Goal: Task Accomplishment & Management: Use online tool/utility

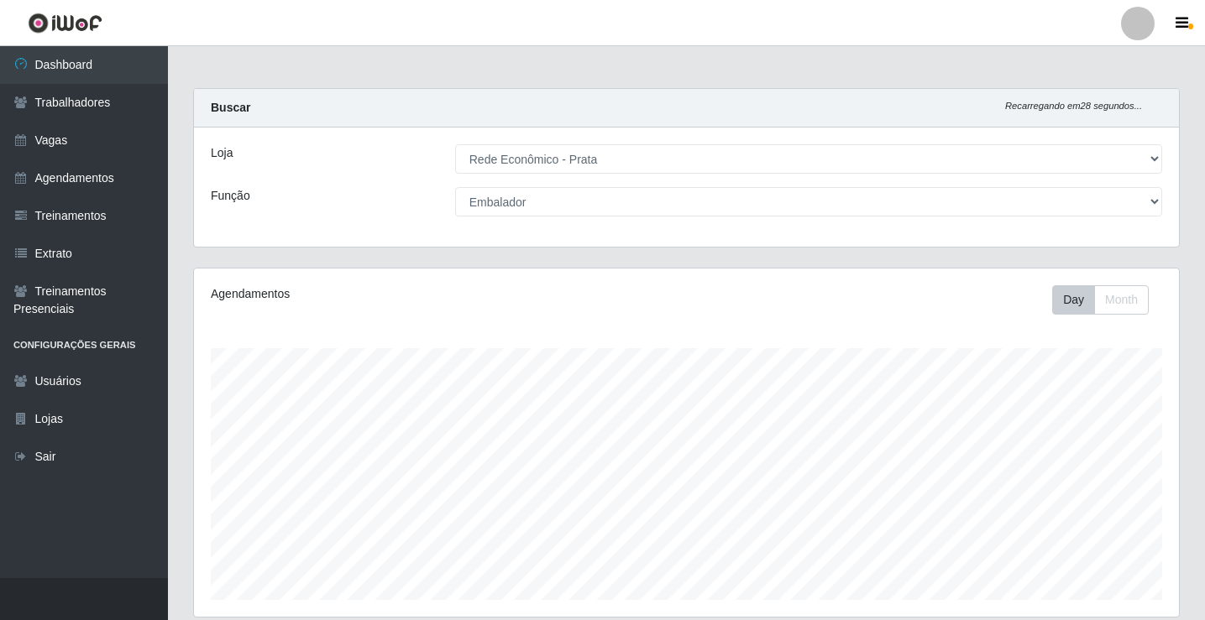
select select "192"
select select "1"
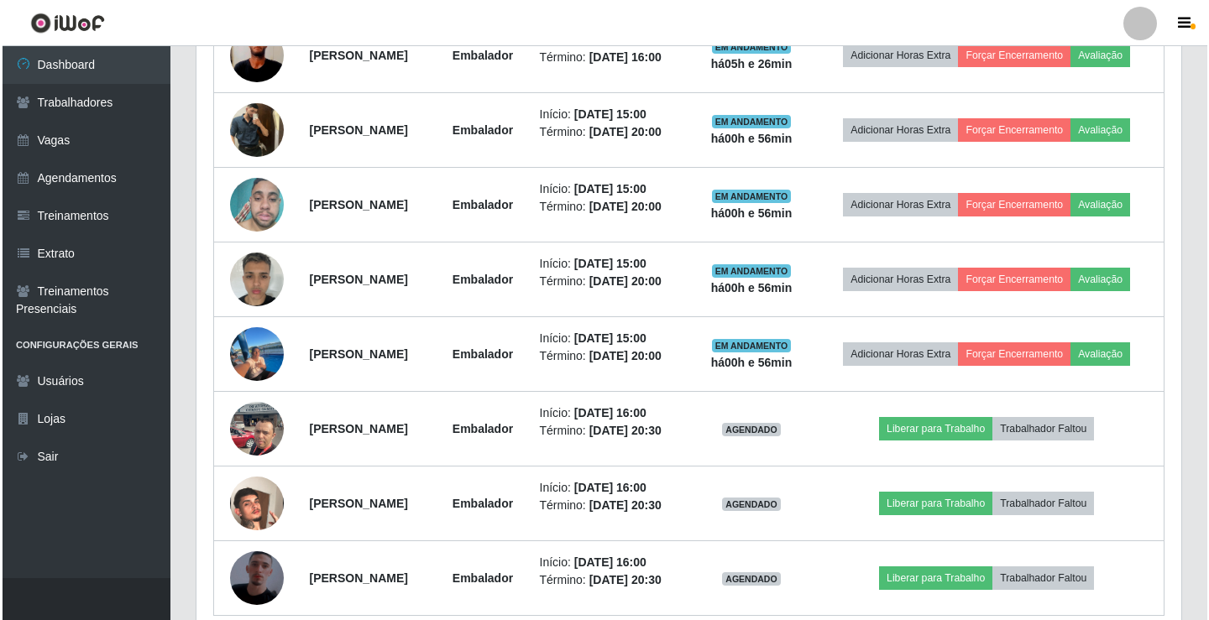
scroll to position [943, 0]
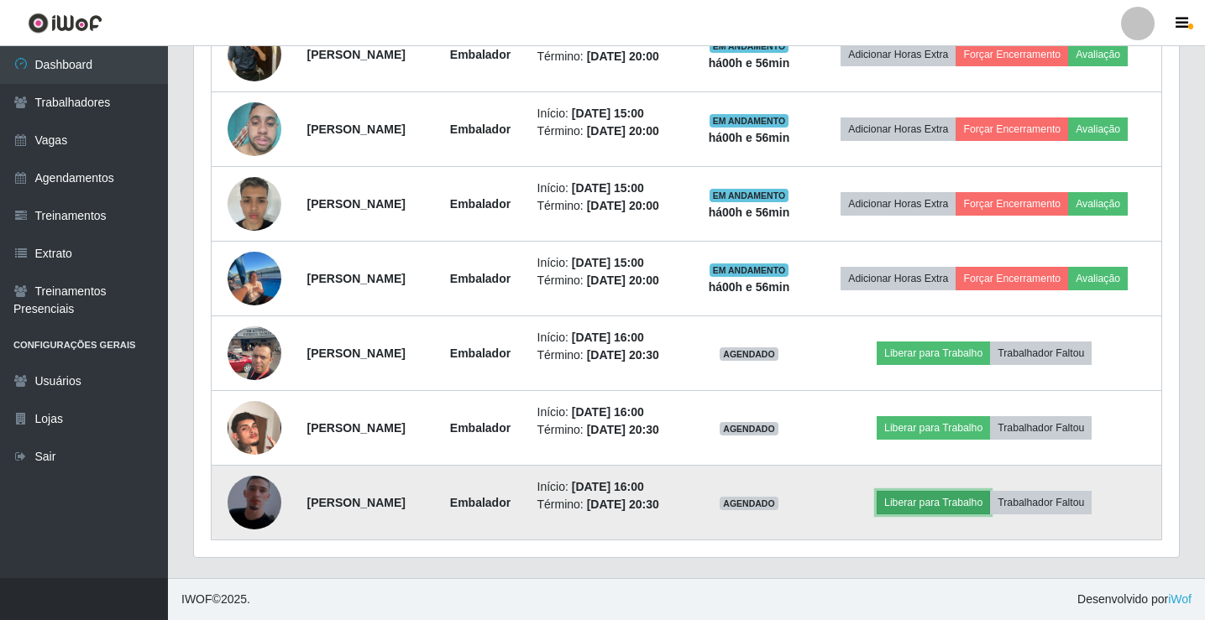
click at [944, 505] on button "Liberar para Trabalho" at bounding box center [933, 503] width 113 height 24
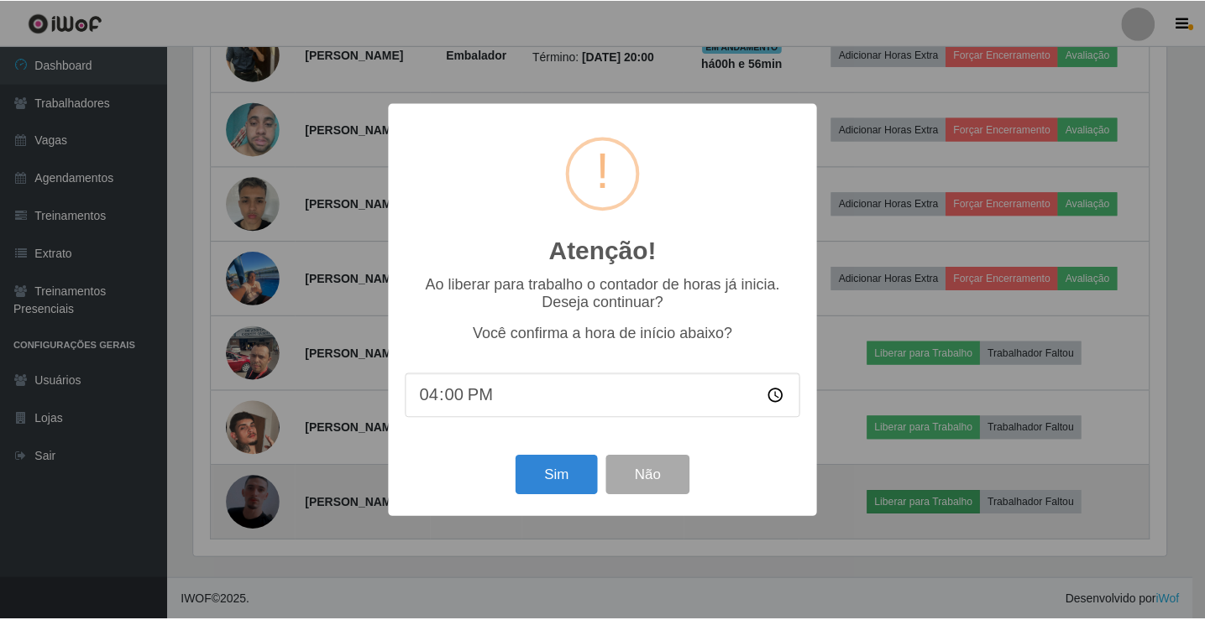
scroll to position [348, 976]
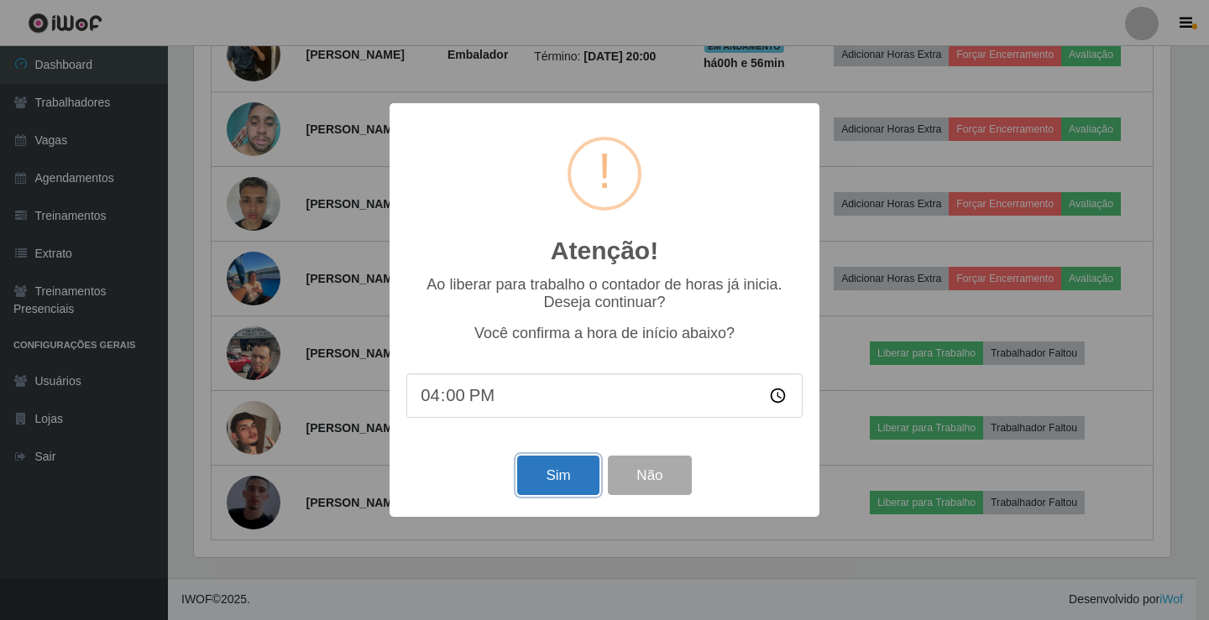
click at [578, 477] on button "Sim" at bounding box center [557, 475] width 81 height 39
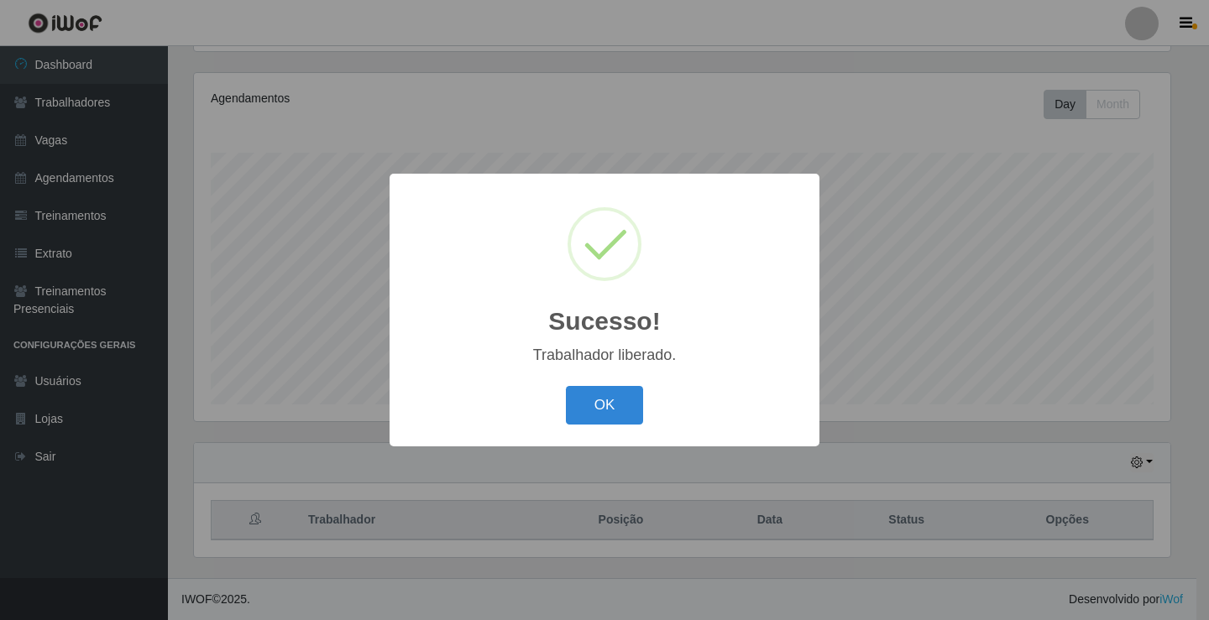
click at [566, 386] on button "OK" at bounding box center [605, 405] width 78 height 39
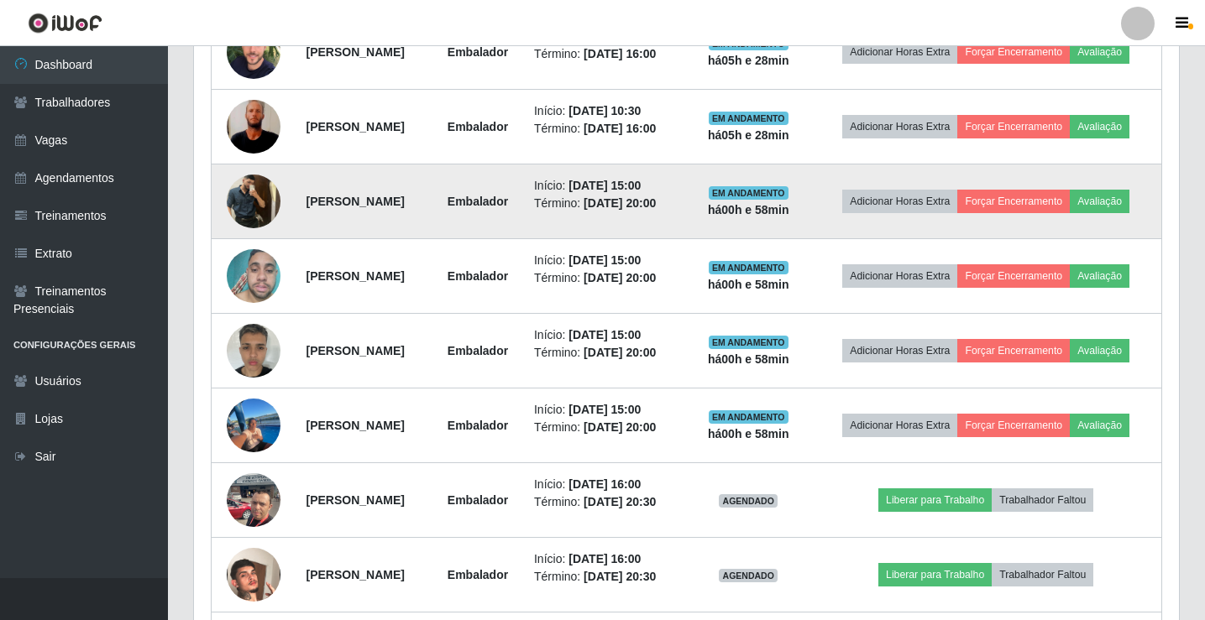
scroll to position [943, 0]
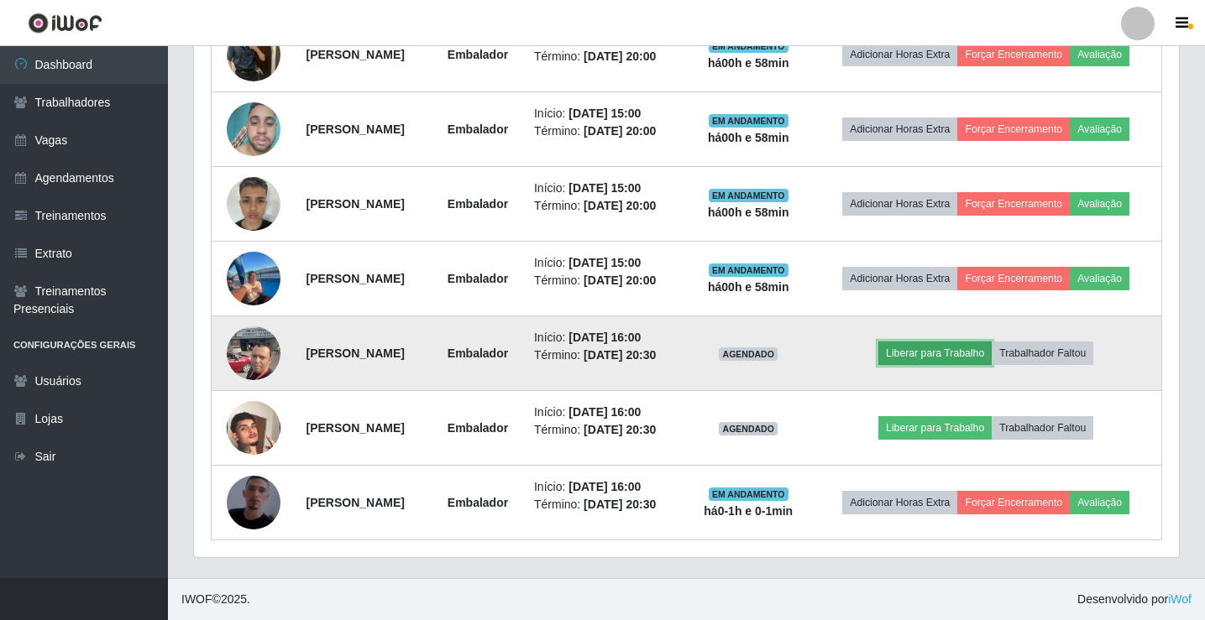
click at [978, 348] on button "Liberar para Trabalho" at bounding box center [934, 354] width 113 height 24
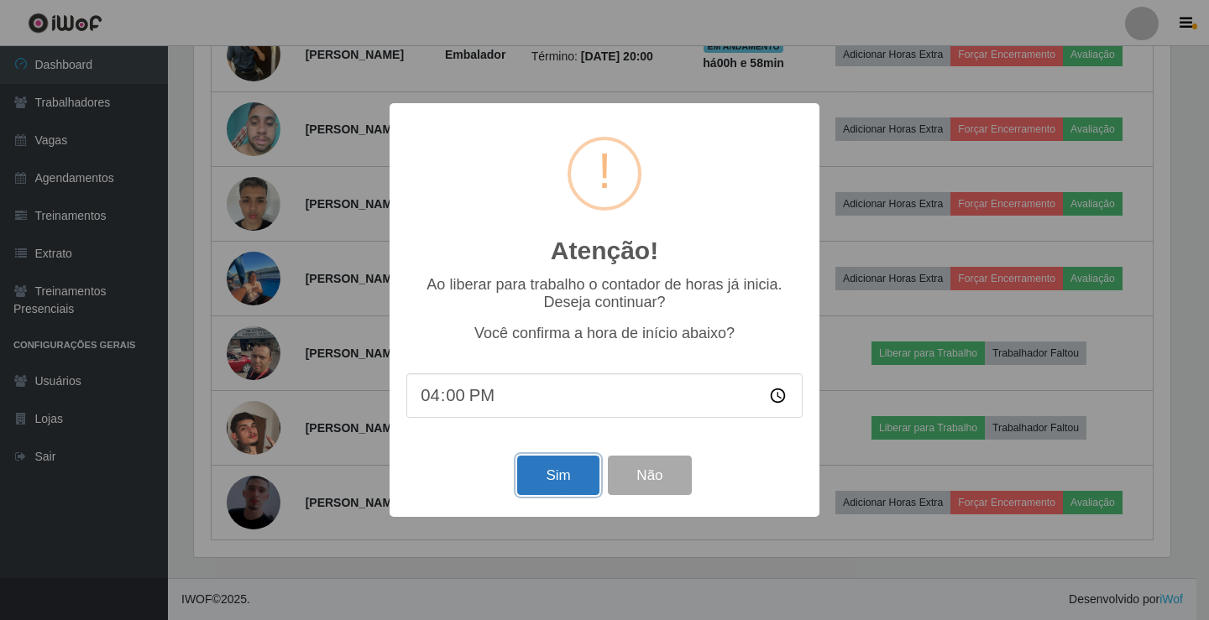
click at [533, 489] on button "Sim" at bounding box center [557, 475] width 81 height 39
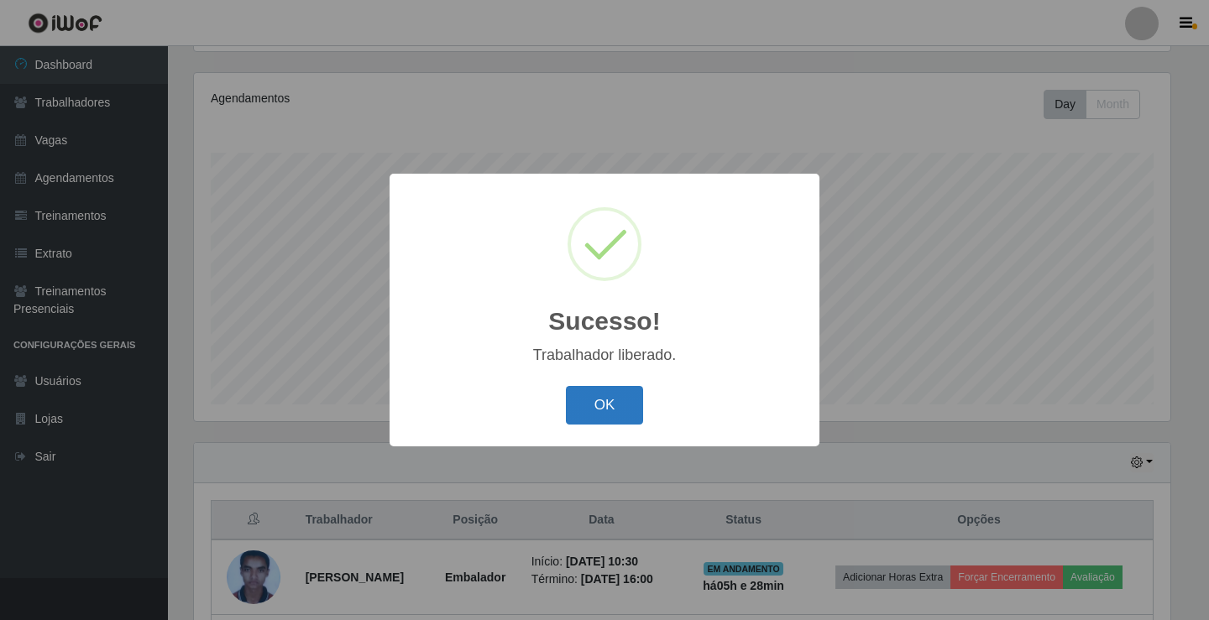
click at [583, 406] on button "OK" at bounding box center [605, 405] width 78 height 39
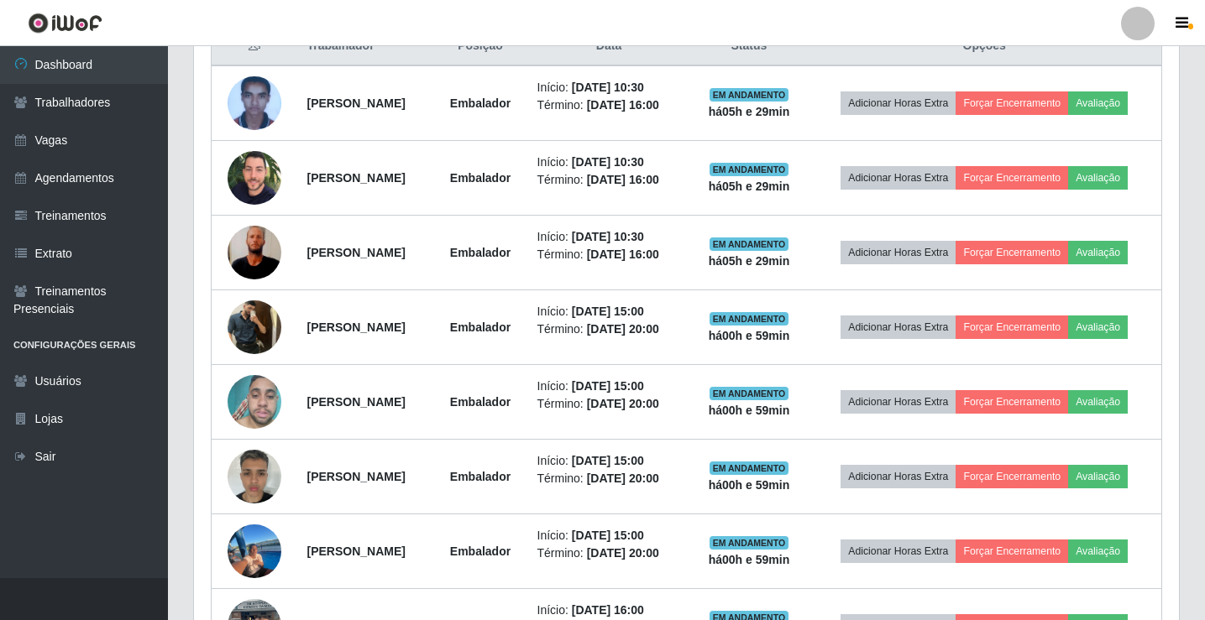
scroll to position [699, 0]
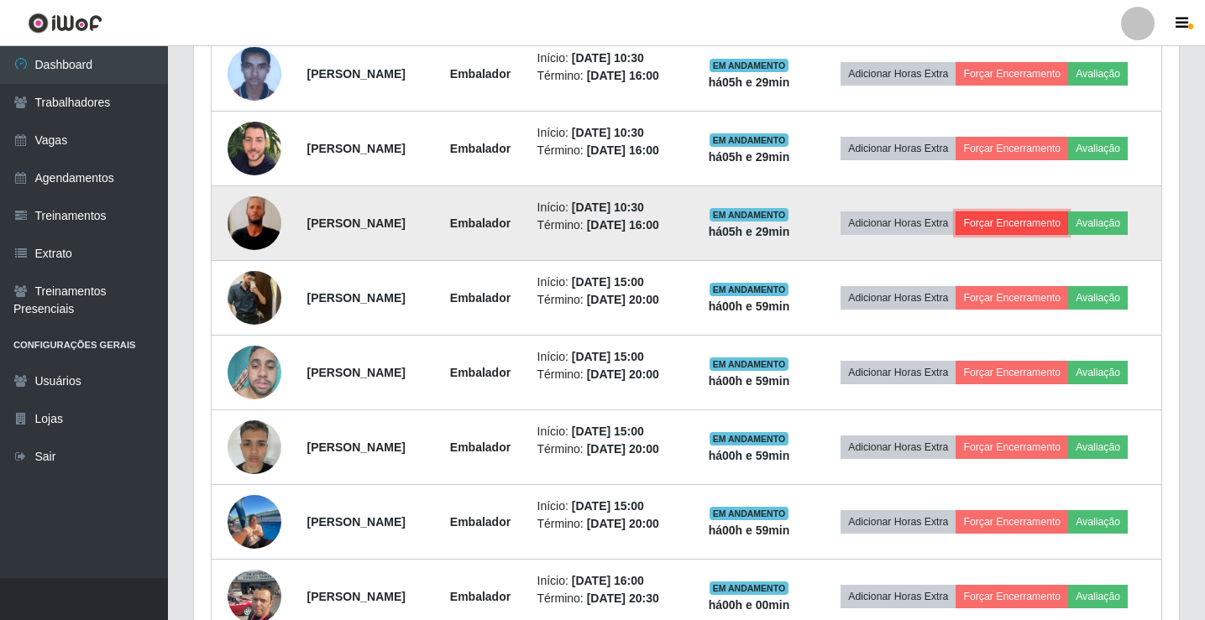
click at [1017, 228] on button "Forçar Encerramento" at bounding box center [1011, 224] width 113 height 24
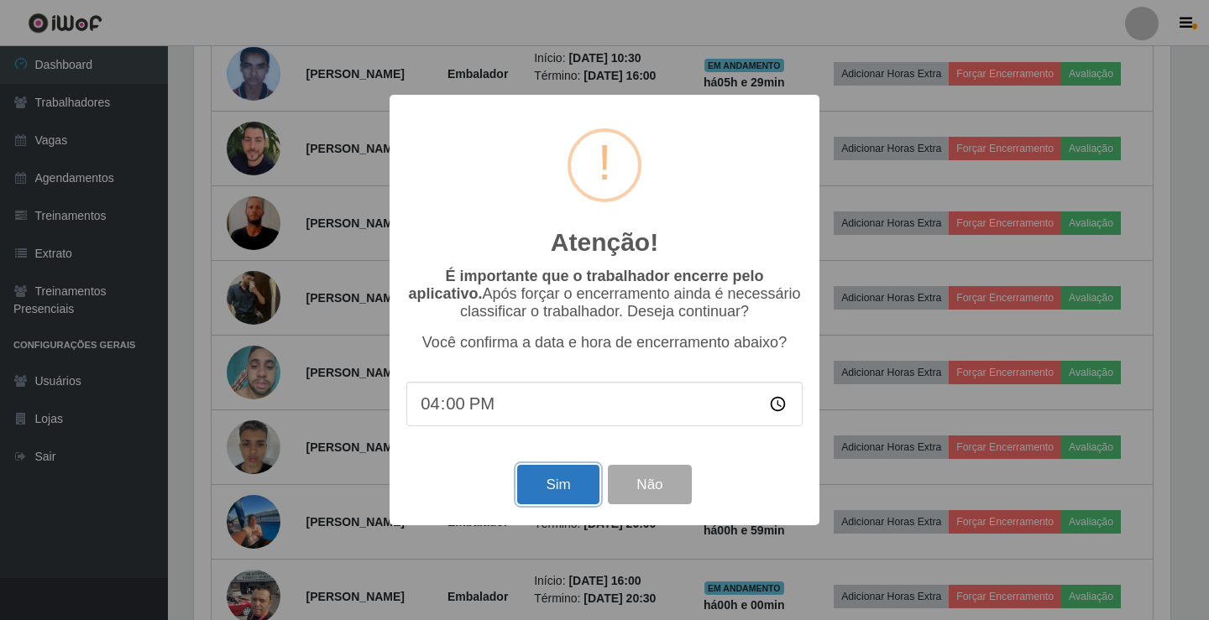
click at [535, 480] on button "Sim" at bounding box center [557, 484] width 81 height 39
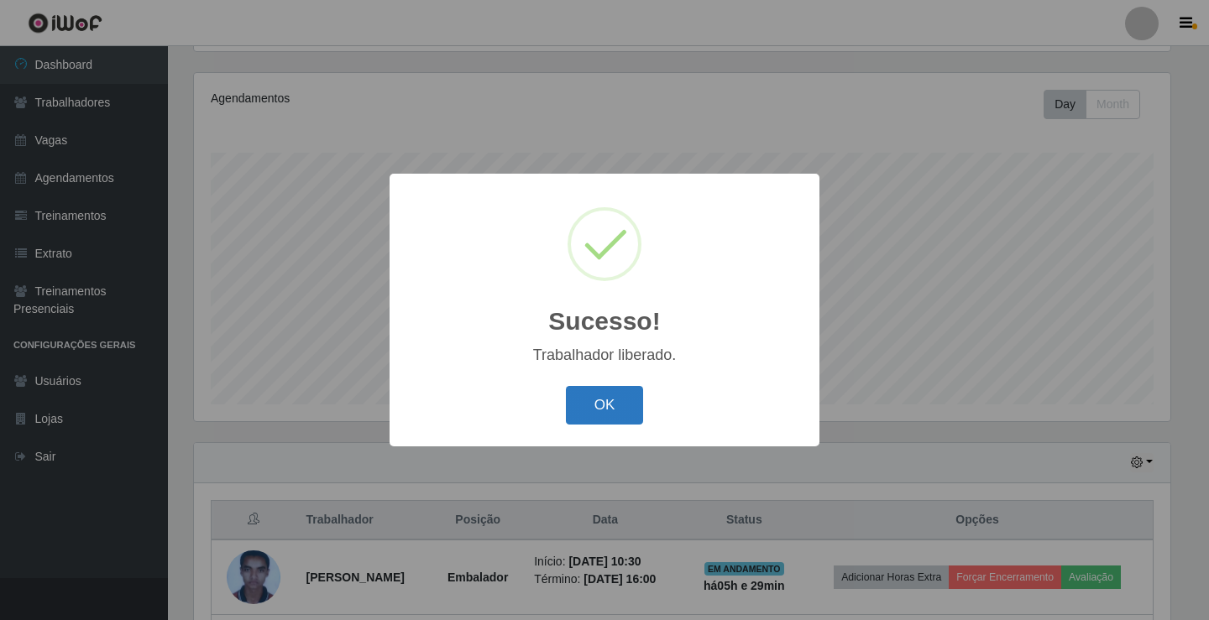
click at [593, 403] on button "OK" at bounding box center [605, 405] width 78 height 39
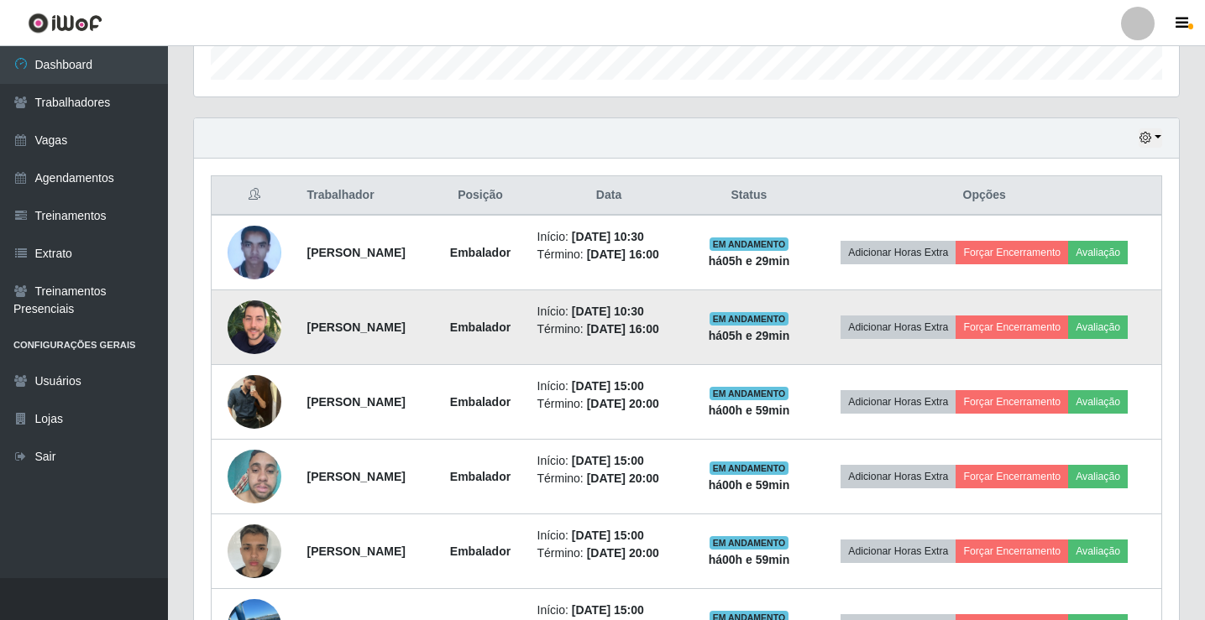
scroll to position [531, 0]
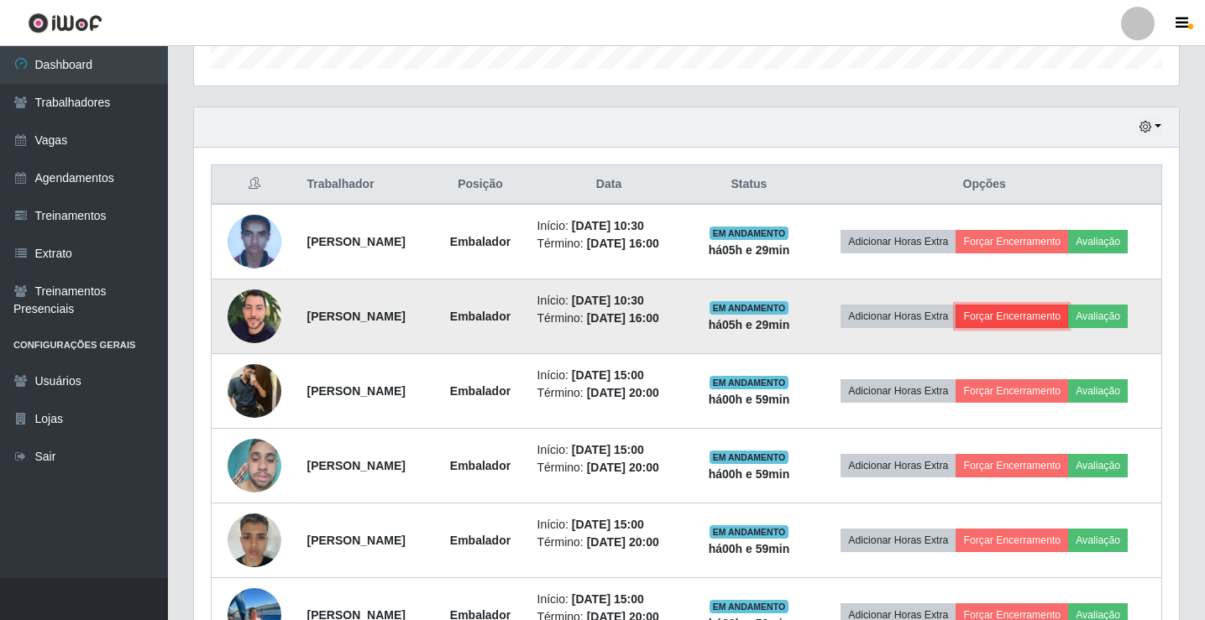
click at [1038, 313] on button "Forçar Encerramento" at bounding box center [1011, 317] width 113 height 24
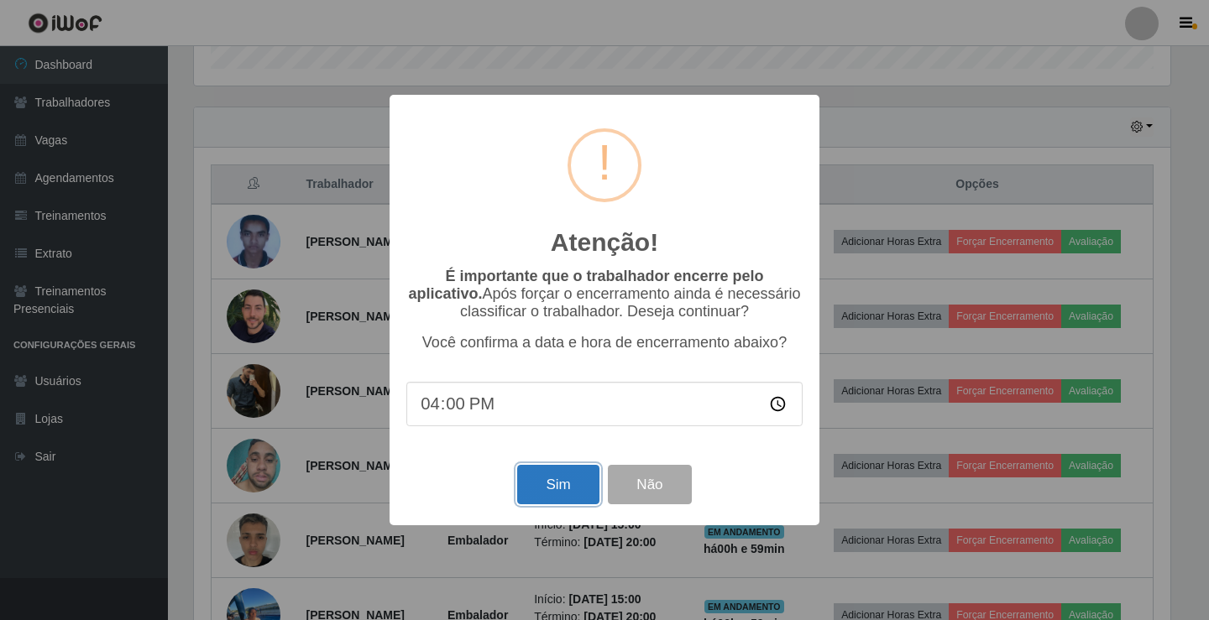
click at [575, 486] on button "Sim" at bounding box center [557, 484] width 81 height 39
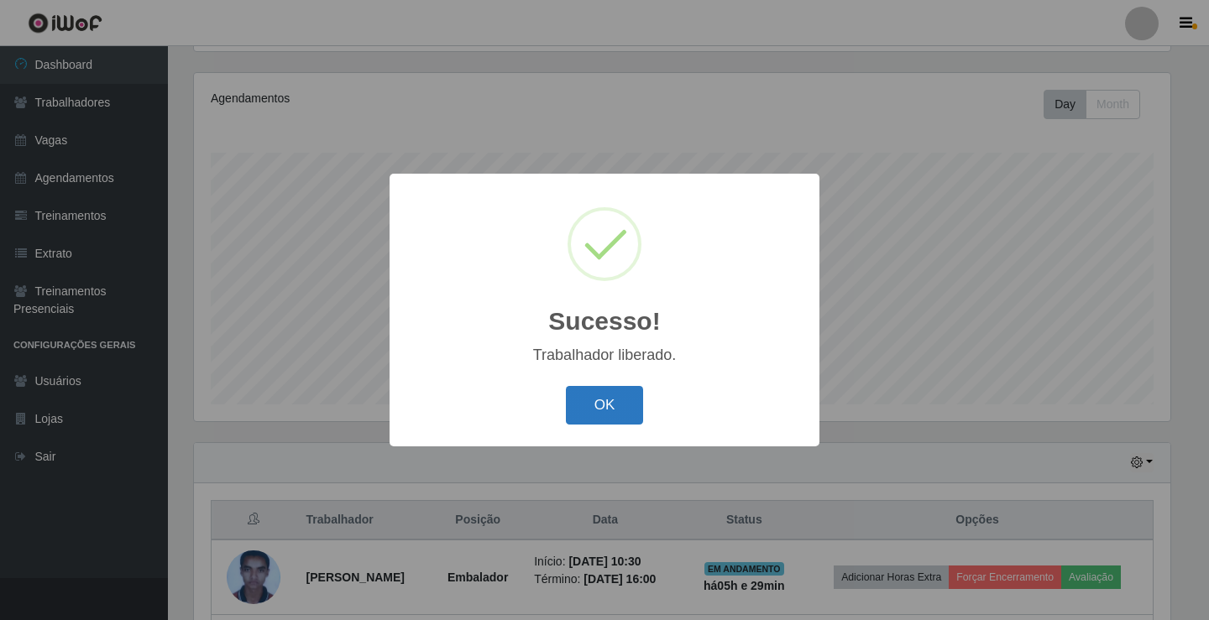
click at [610, 400] on button "OK" at bounding box center [605, 405] width 78 height 39
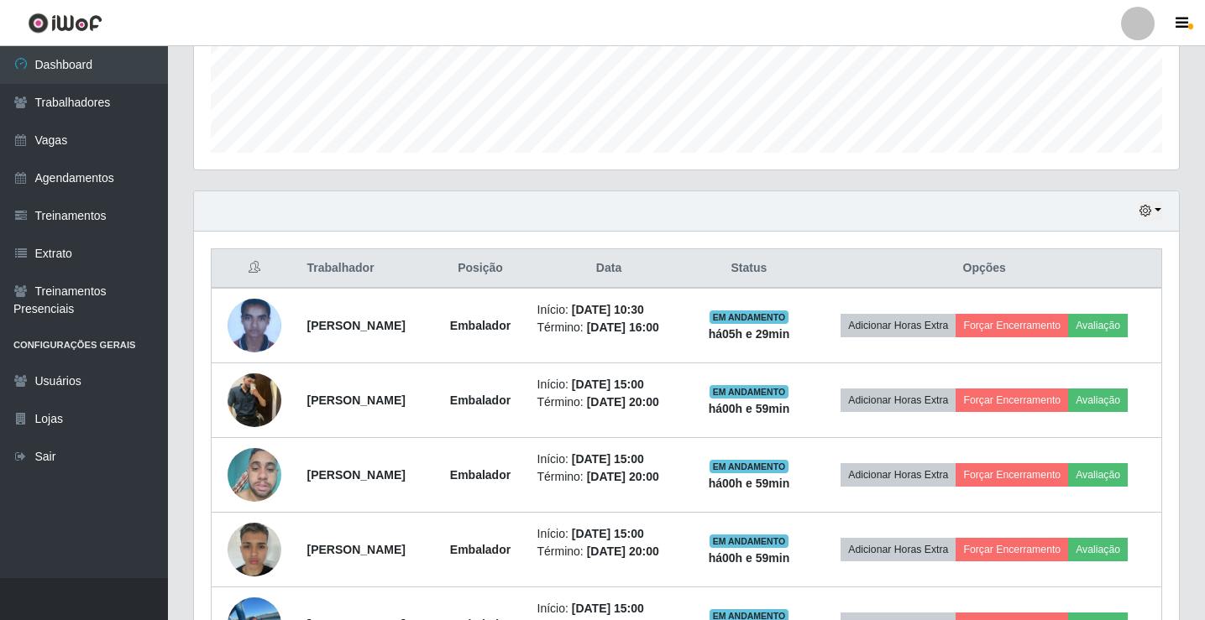
scroll to position [531, 0]
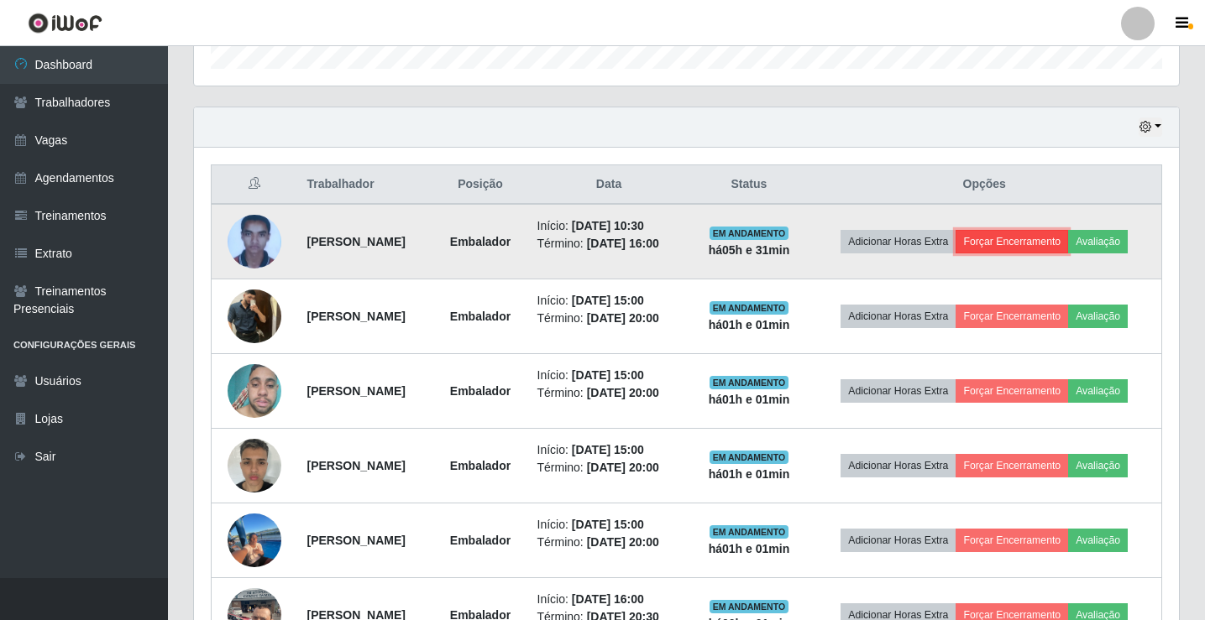
click at [1045, 243] on button "Forçar Encerramento" at bounding box center [1011, 242] width 113 height 24
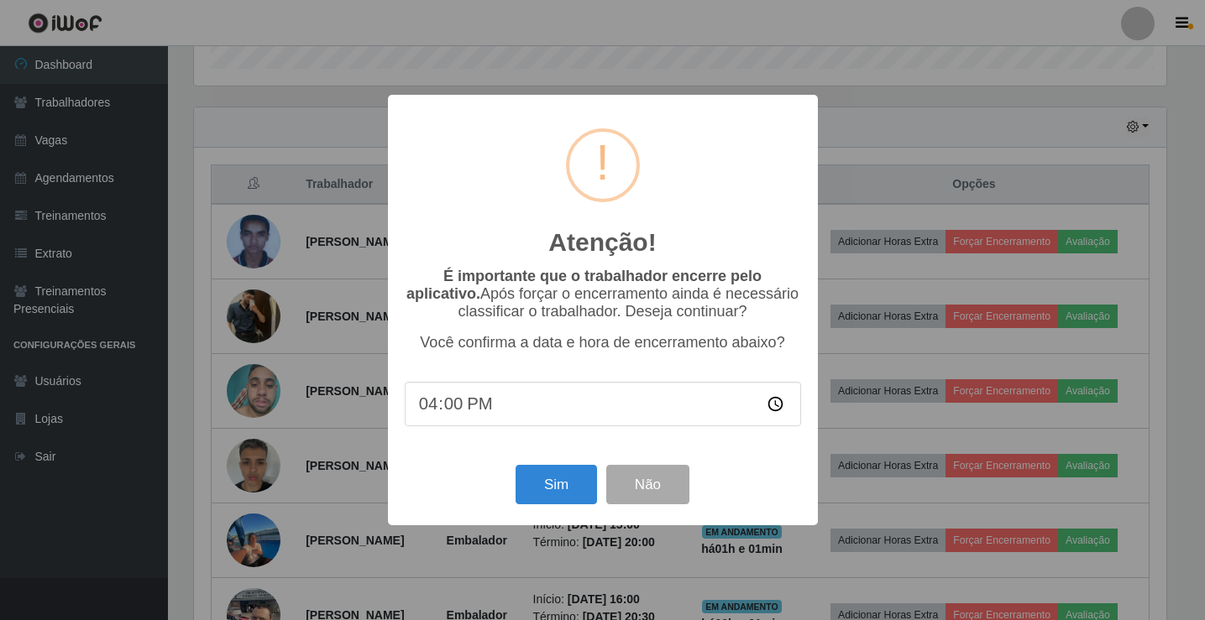
scroll to position [348, 976]
click at [573, 478] on button "Sim" at bounding box center [557, 484] width 81 height 39
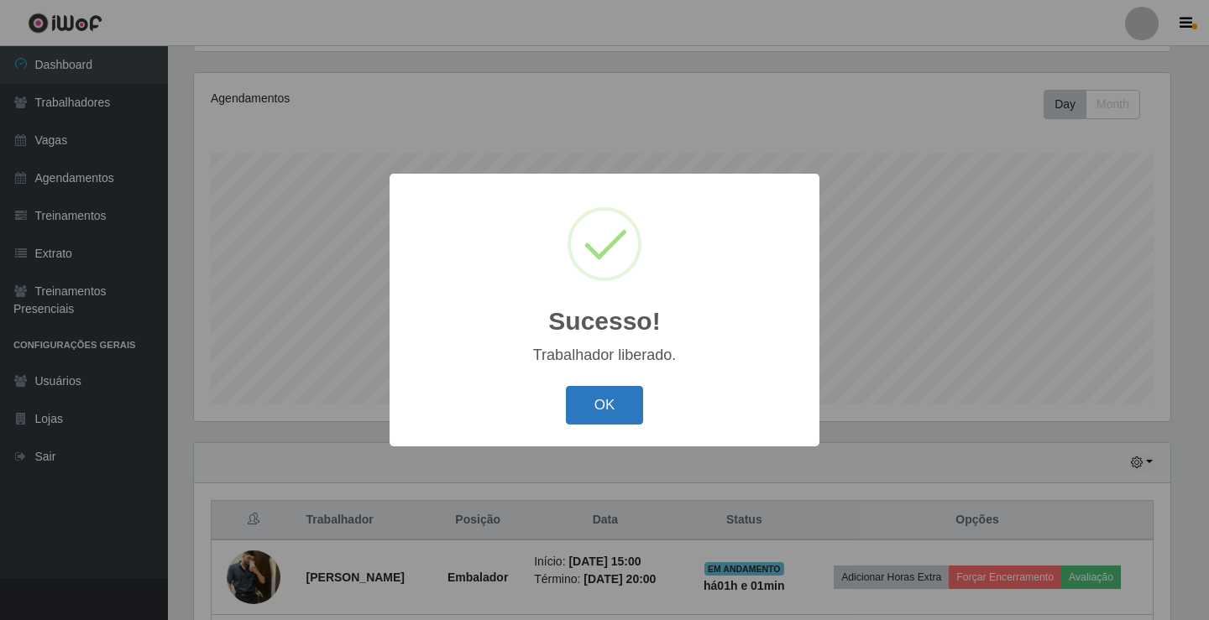
click at [626, 397] on button "OK" at bounding box center [605, 405] width 78 height 39
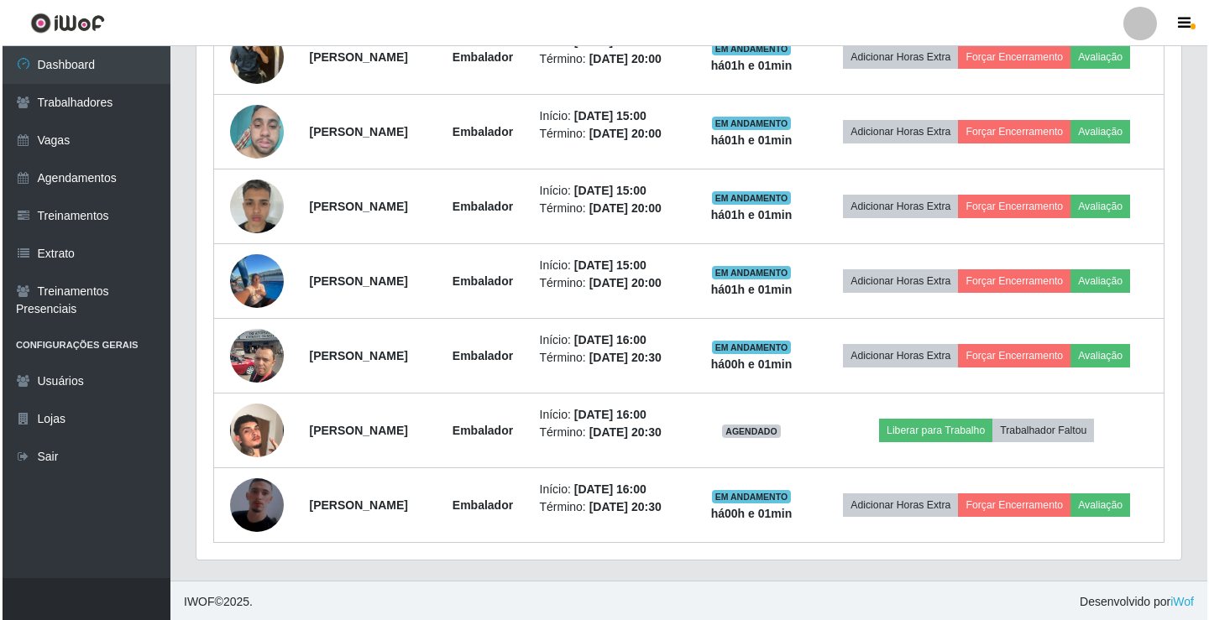
scroll to position [719, 0]
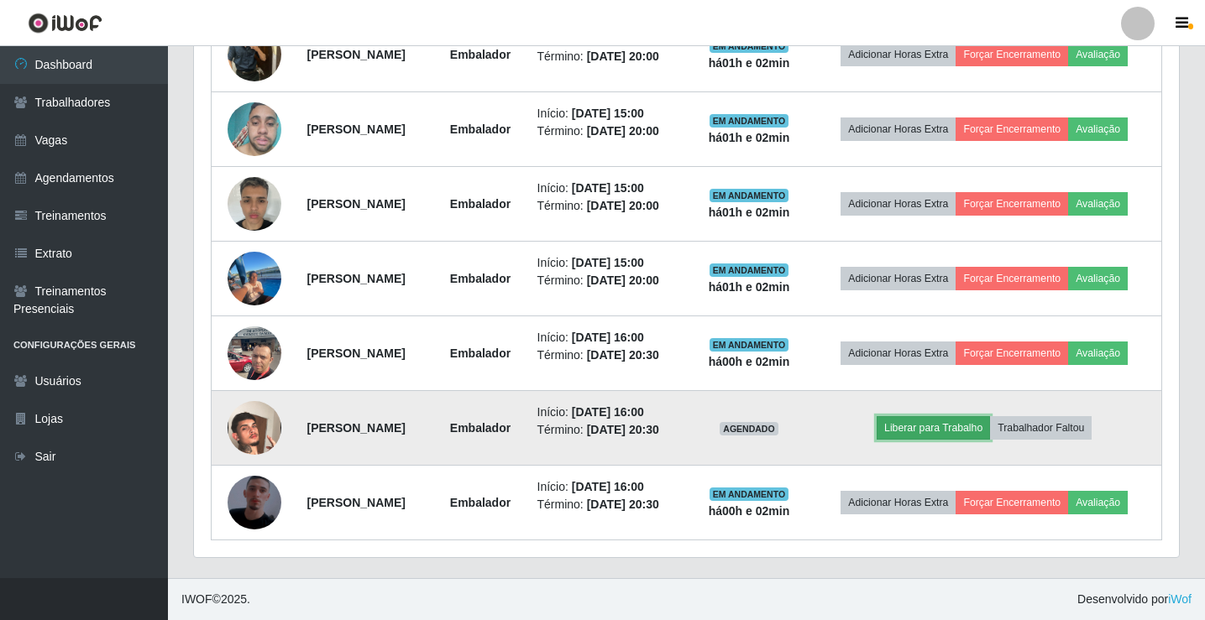
click at [943, 423] on button "Liberar para Trabalho" at bounding box center [933, 428] width 113 height 24
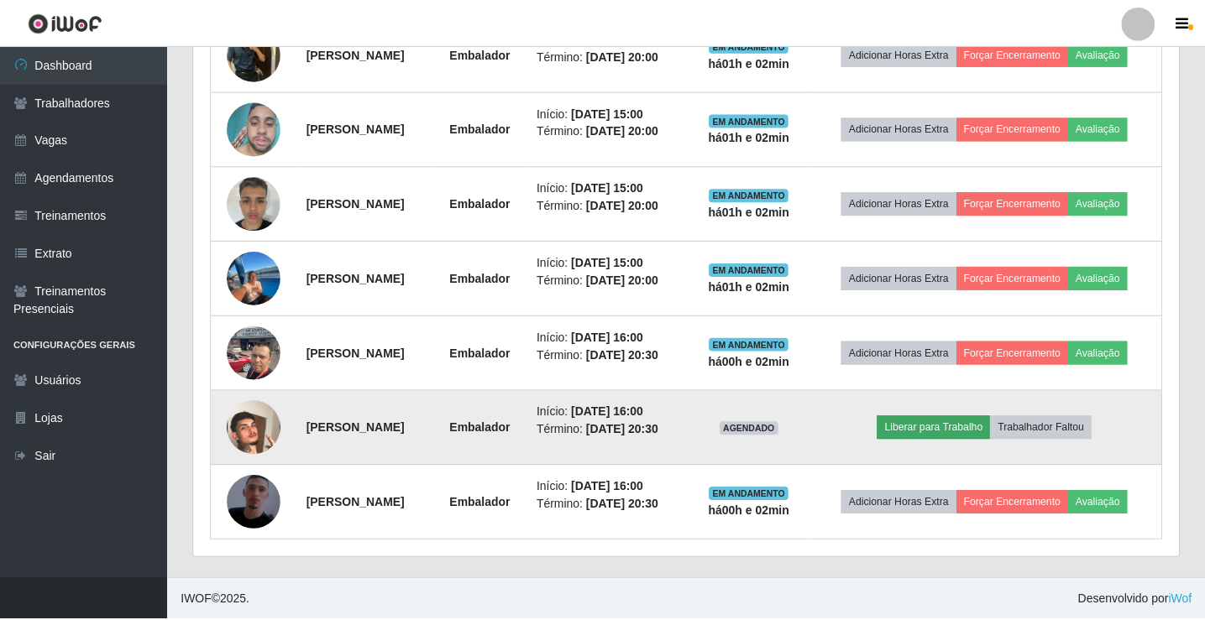
scroll to position [348, 976]
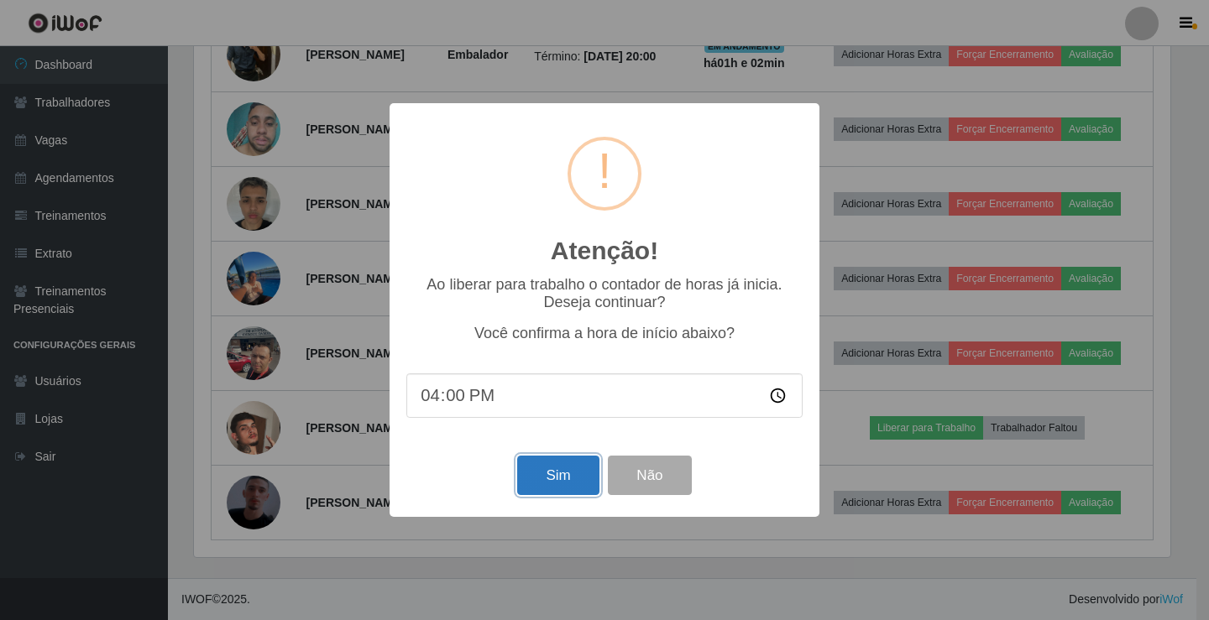
click at [580, 483] on button "Sim" at bounding box center [557, 475] width 81 height 39
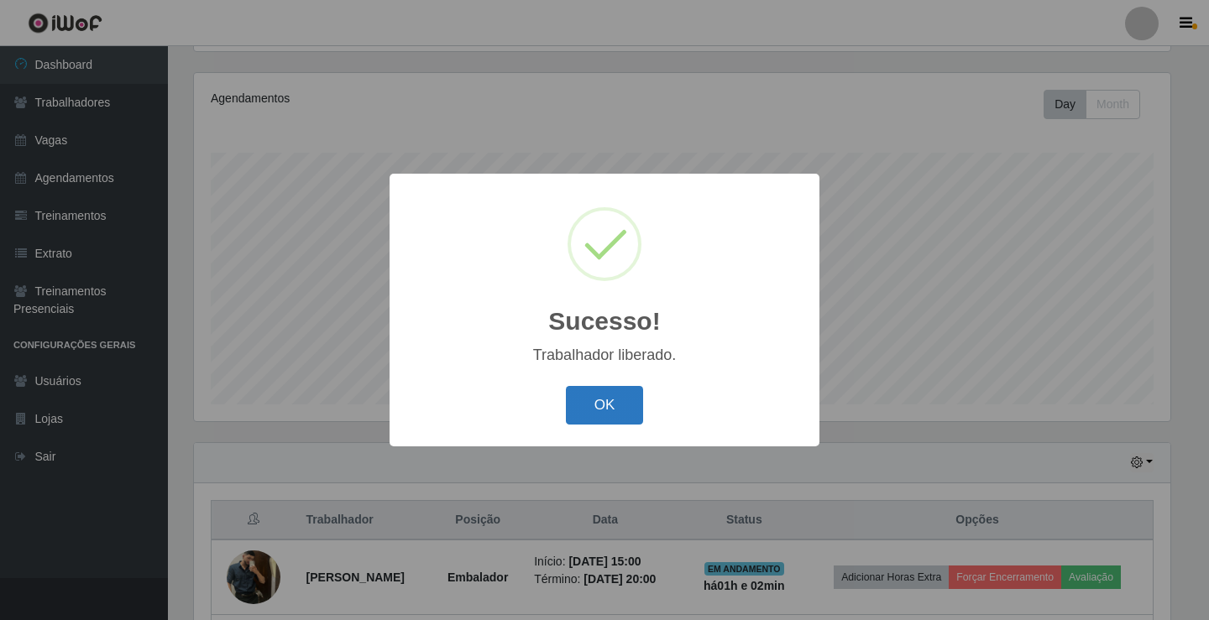
click at [625, 406] on button "OK" at bounding box center [605, 405] width 78 height 39
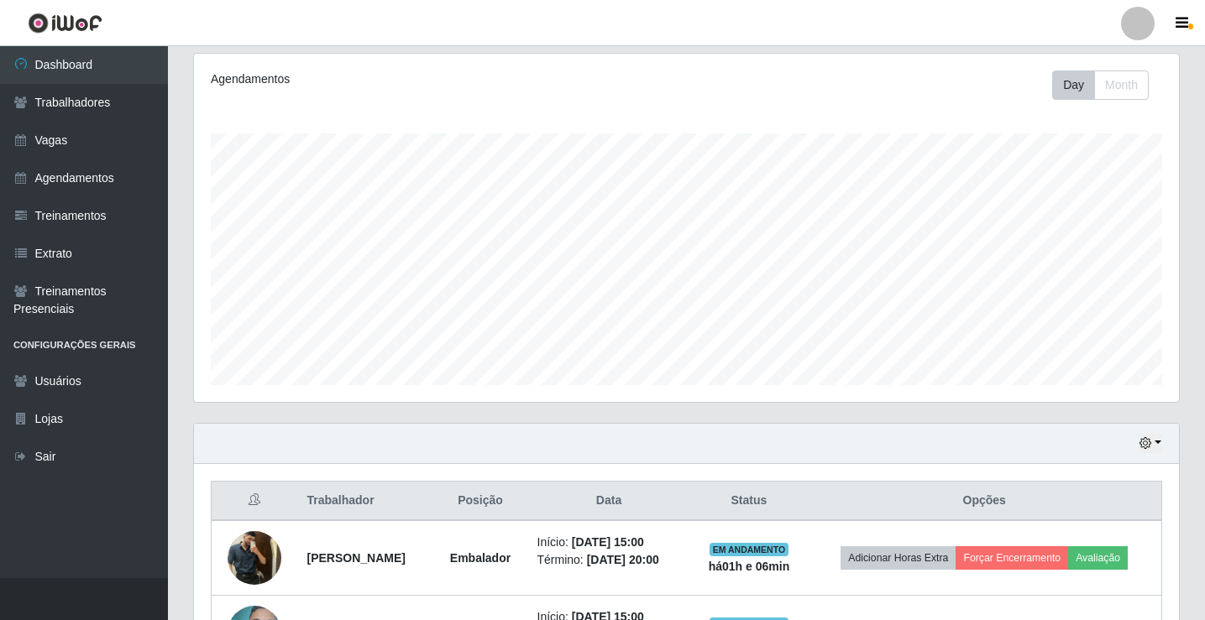
scroll to position [0, 0]
